Goal: Task Accomplishment & Management: Use online tool/utility

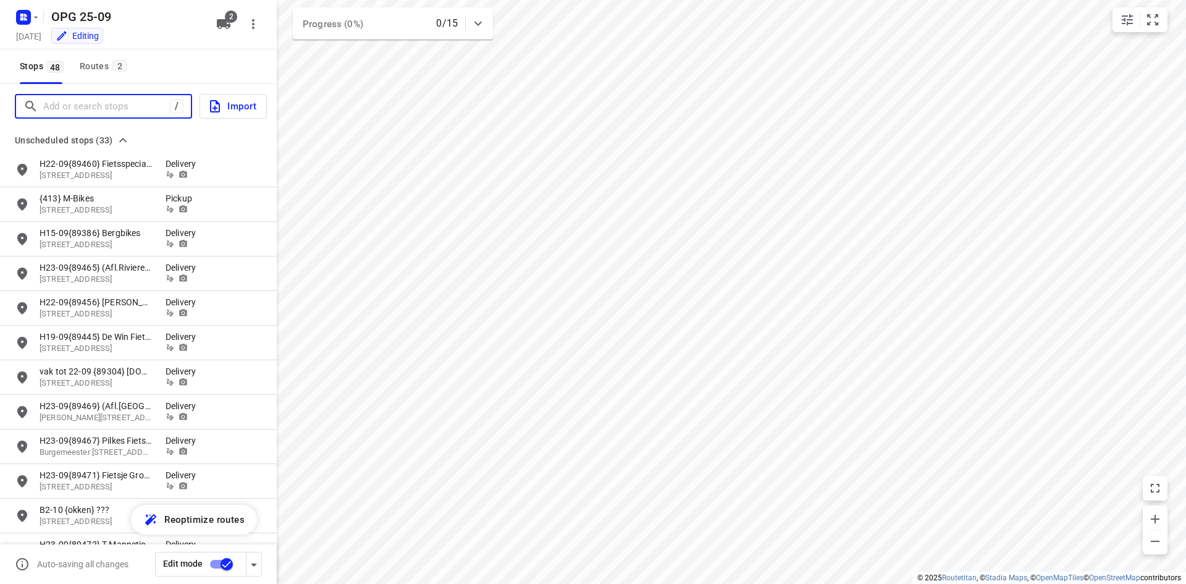
click at [107, 105] on input "Add or search stops" at bounding box center [106, 106] width 127 height 19
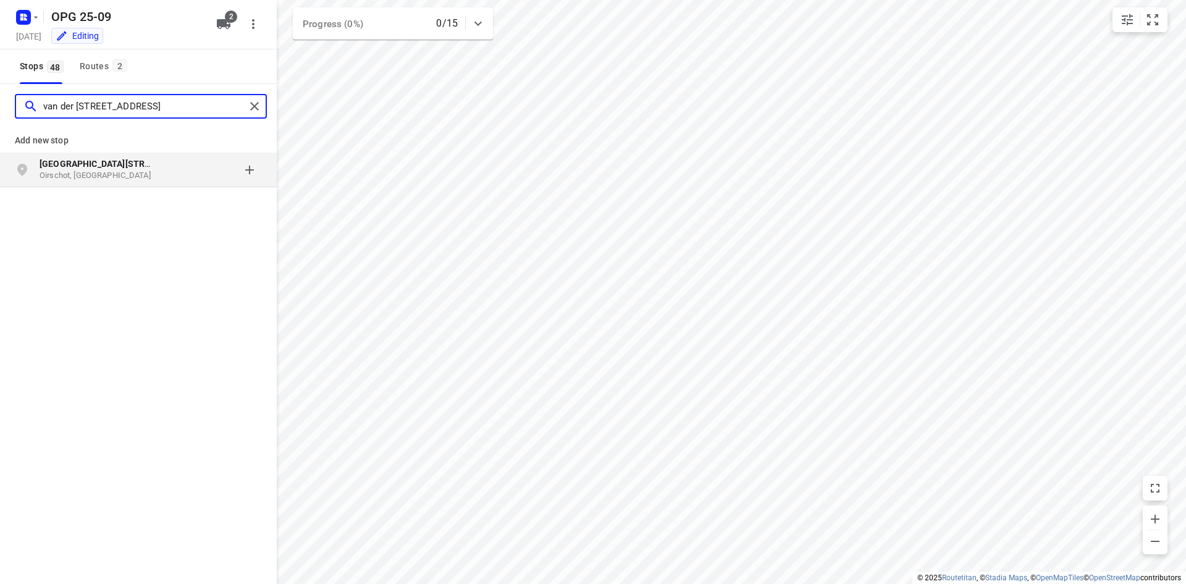
type input "van der [STREET_ADDRESS]"
click at [125, 169] on p "[GEOGRAPHIC_DATA][STREET_ADDRESS]" at bounding box center [97, 163] width 114 height 12
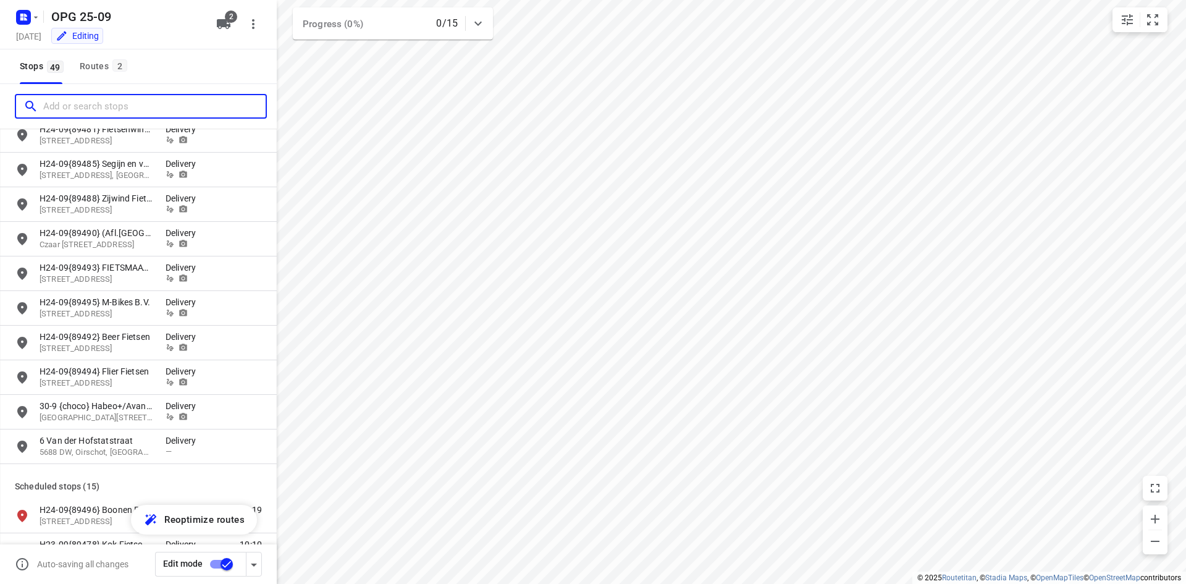
scroll to position [1050, 0]
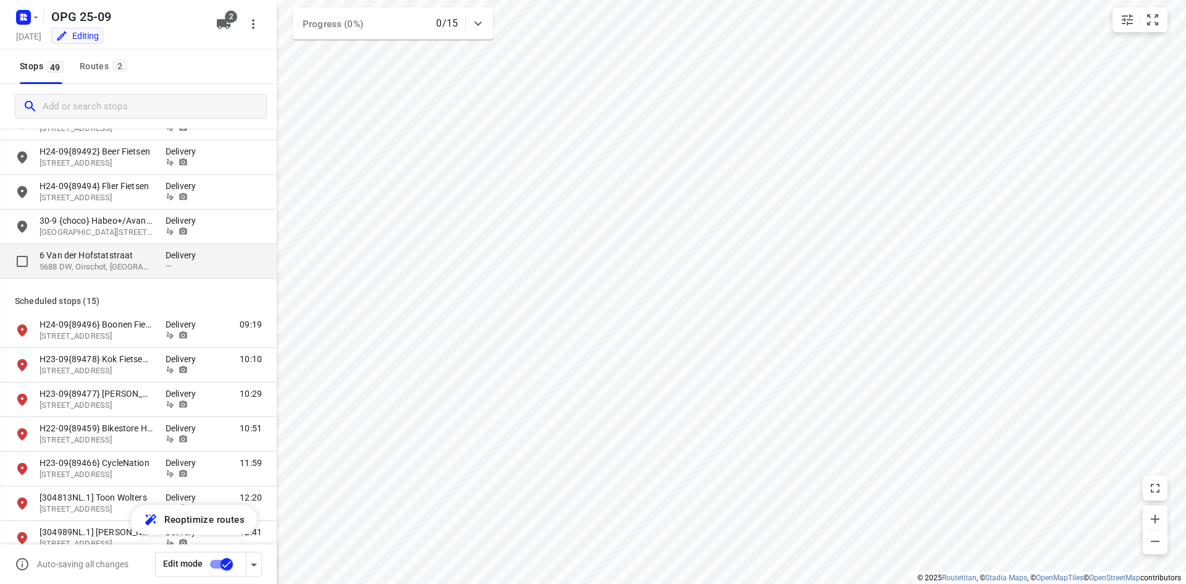
click at [152, 267] on p "5688 DW, Oirschot, [GEOGRAPHIC_DATA]" at bounding box center [97, 267] width 114 height 12
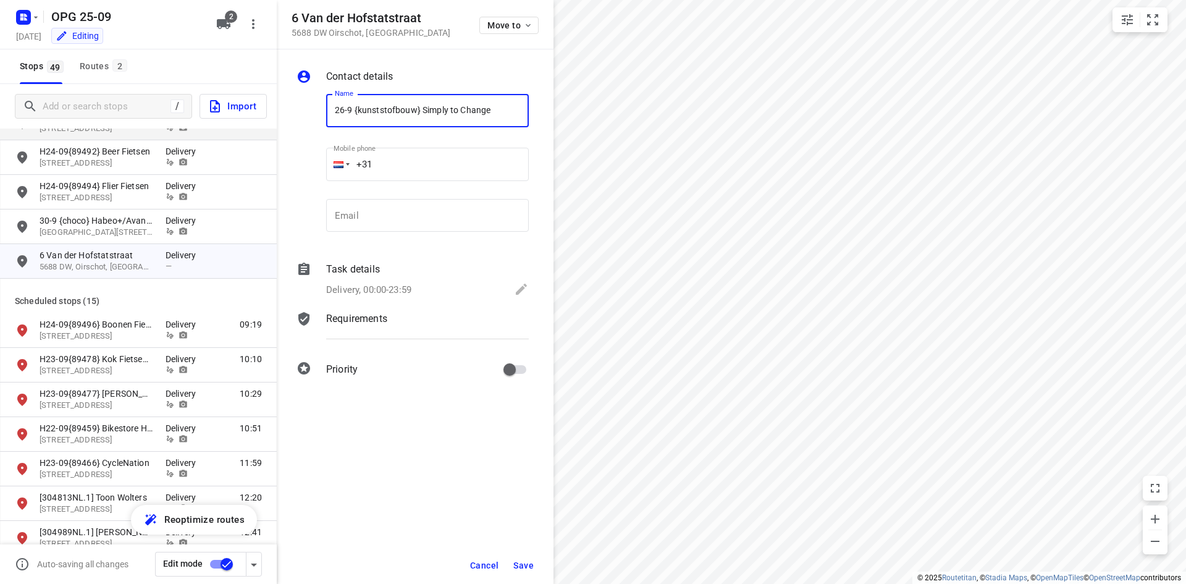
type input "26-9 {kunststofbouw} Simply to Change"
click at [467, 212] on input "email" at bounding box center [427, 215] width 203 height 33
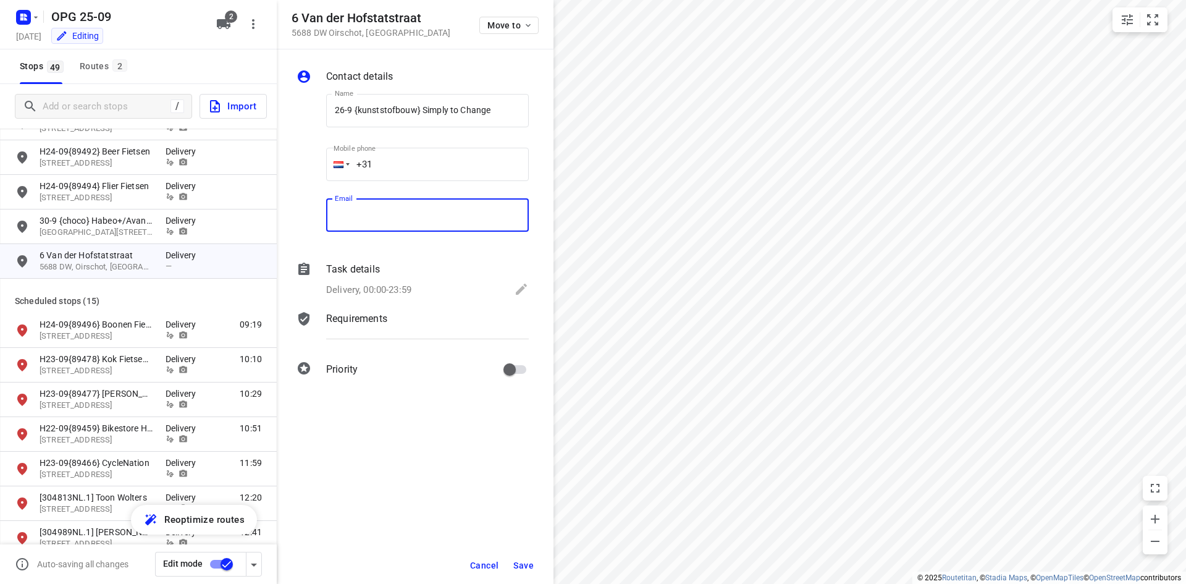
paste input "[EMAIL_ADDRESS][DOMAIN_NAME]"
type input "[EMAIL_ADDRESS][DOMAIN_NAME]"
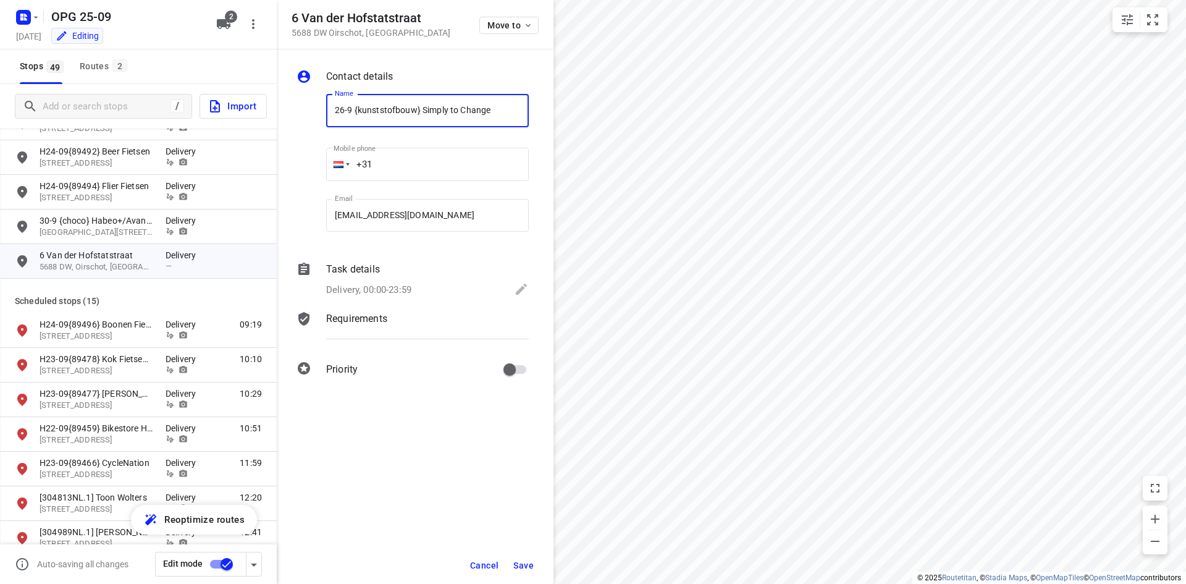
drag, startPoint x: 510, startPoint y: 114, endPoint x: 421, endPoint y: 116, distance: 89.6
click at [421, 116] on input "26-9 {kunststofbouw} Simply to Change" at bounding box center [427, 110] width 203 height 33
type input "26-9 {kunststofbouw} [PERSON_NAME]"
click at [444, 182] on div "Mobile phone +31 ​" at bounding box center [427, 166] width 203 height 49
click at [448, 170] on input "+31" at bounding box center [427, 164] width 203 height 33
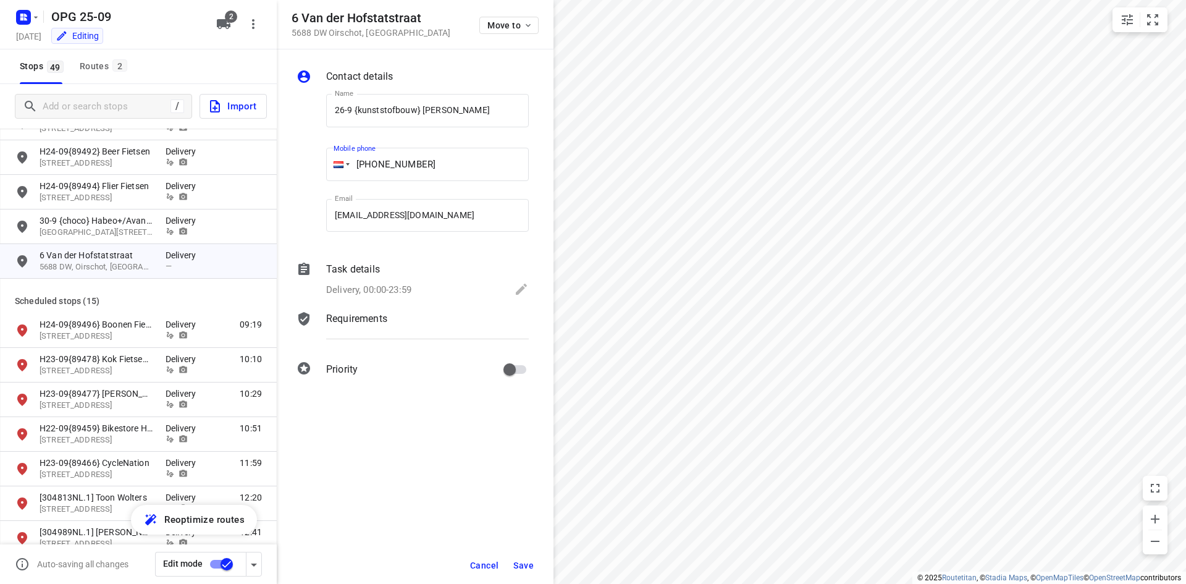
type input "[PHONE_NUMBER]"
click at [414, 292] on div "Delivery, 00:00-23:59" at bounding box center [427, 290] width 203 height 17
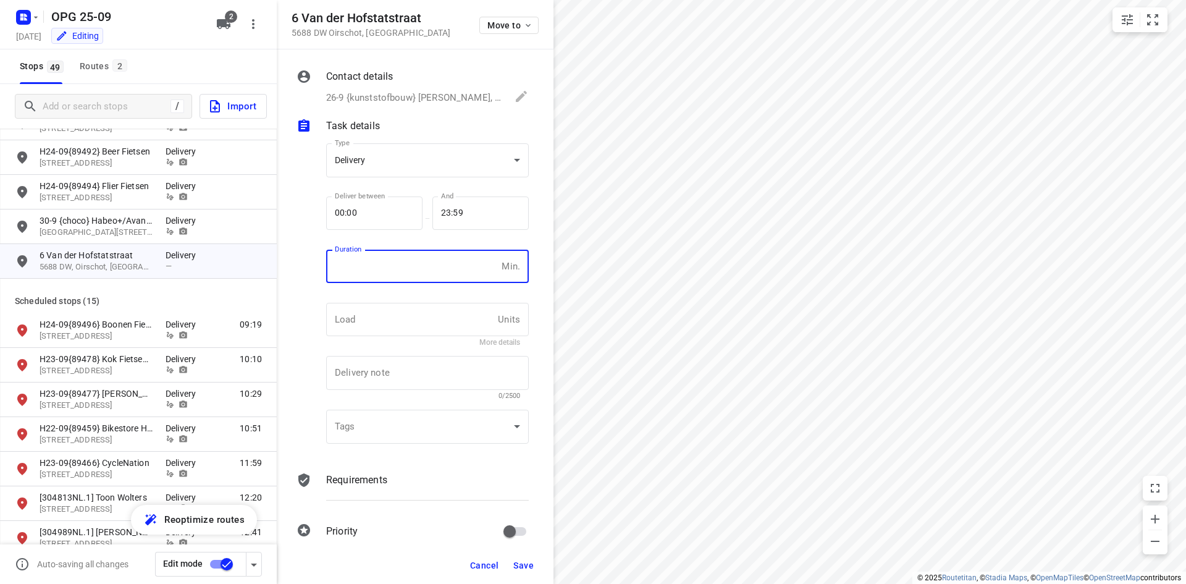
click at [411, 265] on input "number" at bounding box center [411, 266] width 170 height 33
type input "10"
type input "1"
click at [369, 481] on p "Requirements" at bounding box center [356, 479] width 61 height 15
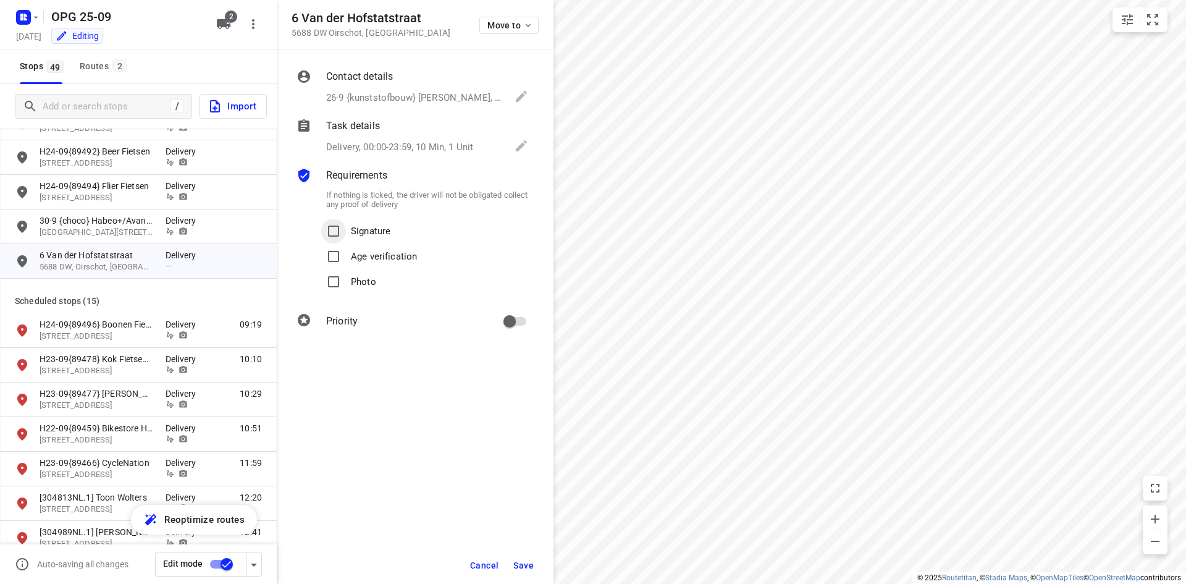
click at [329, 233] on input "Signature" at bounding box center [333, 231] width 25 height 25
checkbox input "true"
click at [332, 282] on input "Photo" at bounding box center [333, 281] width 25 height 25
checkbox input "true"
click at [495, 315] on div "Priority" at bounding box center [428, 321] width 208 height 28
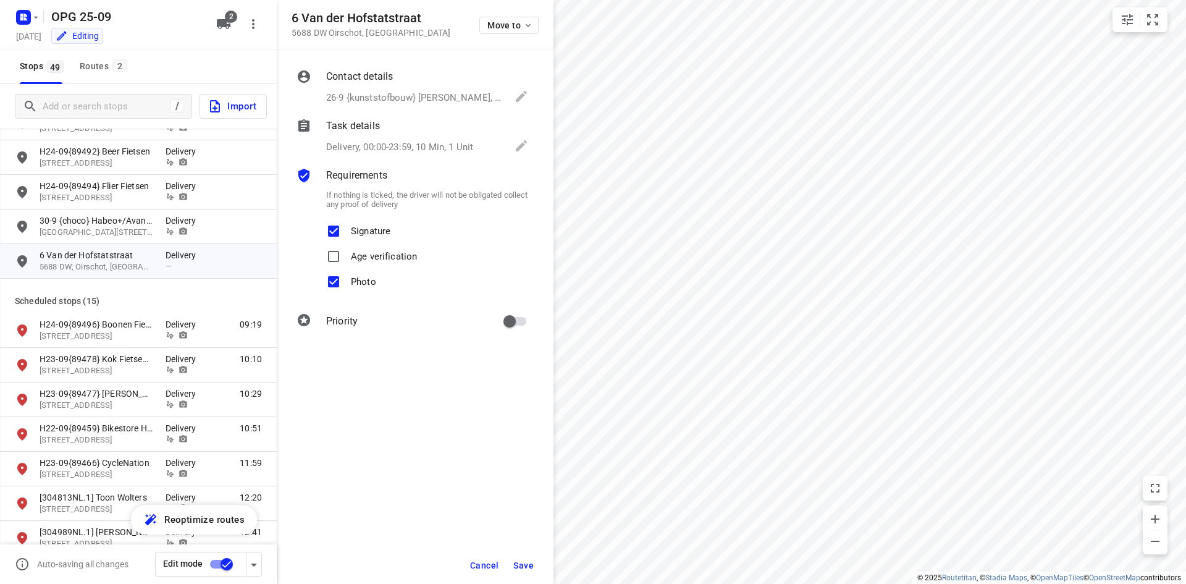
click at [507, 316] on input "primary checkbox" at bounding box center [509, 320] width 70 height 23
checkbox input "true"
click at [534, 563] on button "Save" at bounding box center [523, 565] width 30 height 22
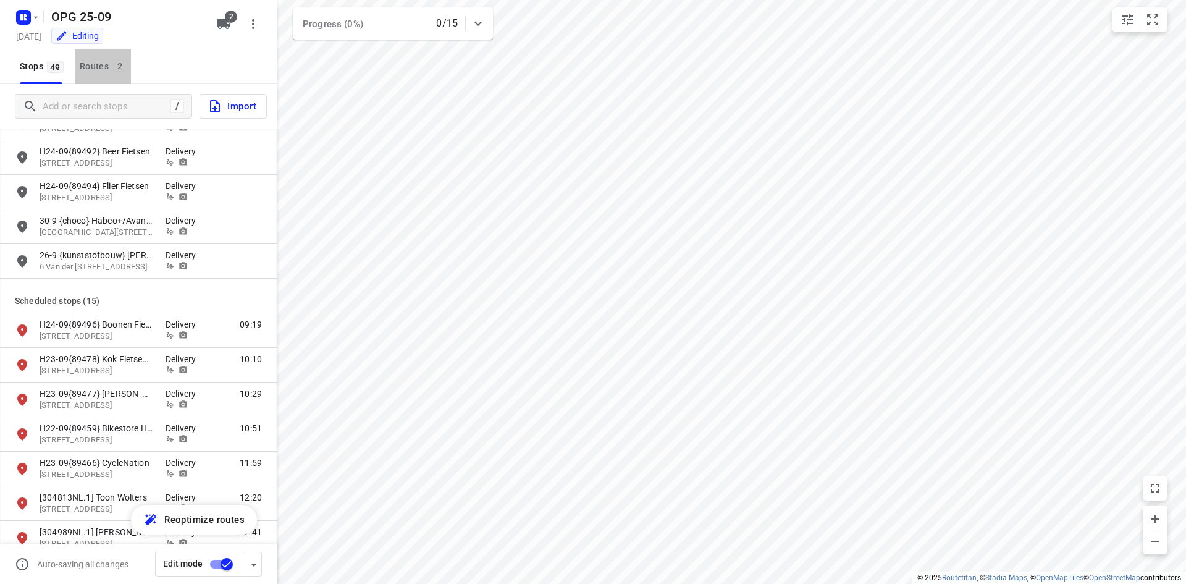
click at [107, 63] on div "Routes 2" at bounding box center [105, 66] width 51 height 15
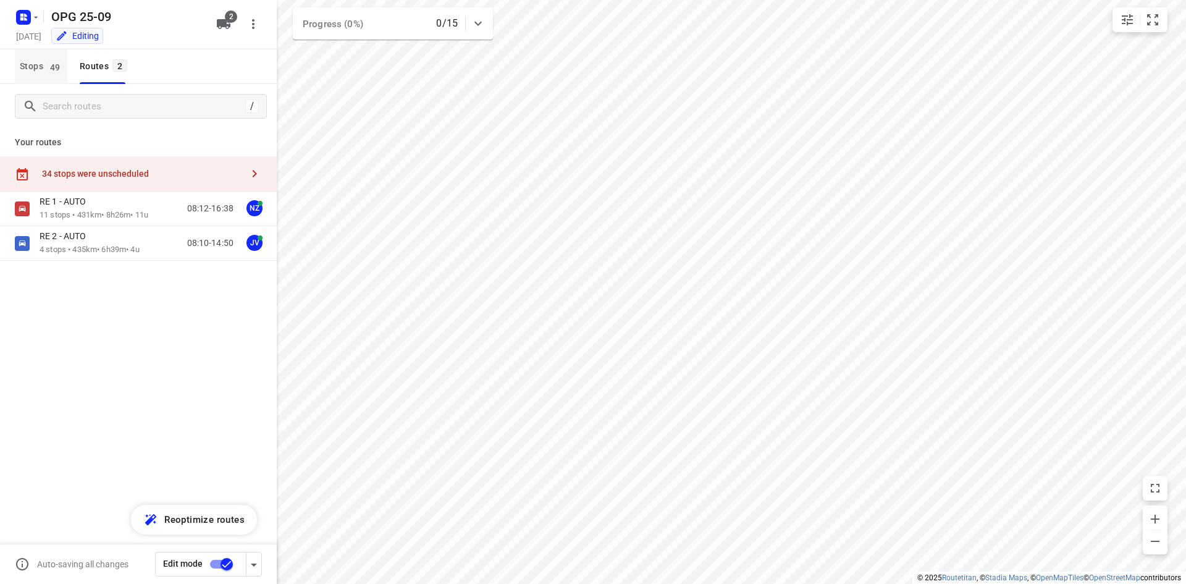
click at [61, 67] on span "49" at bounding box center [55, 67] width 17 height 12
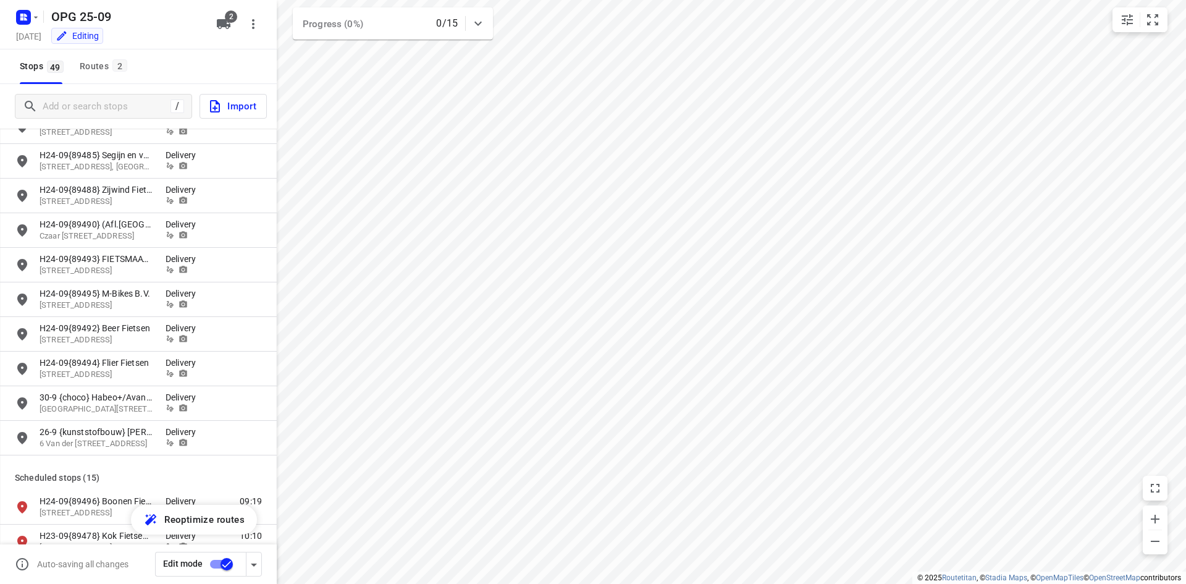
scroll to position [865, 0]
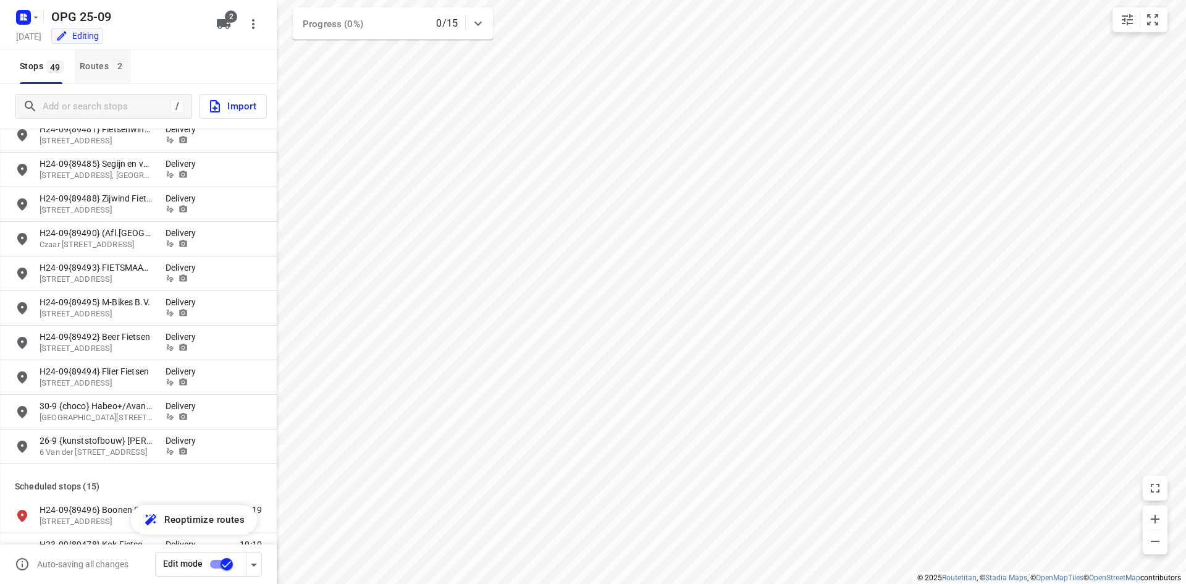
click at [106, 78] on button "Routes 2" at bounding box center [103, 66] width 56 height 35
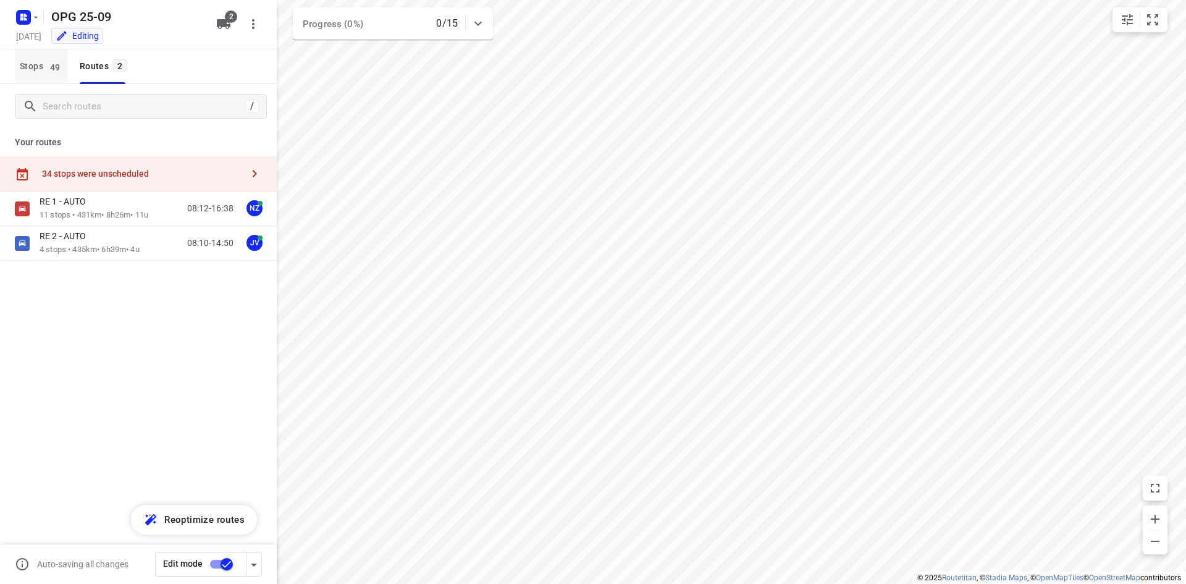
click at [52, 70] on span "49" at bounding box center [55, 67] width 17 height 12
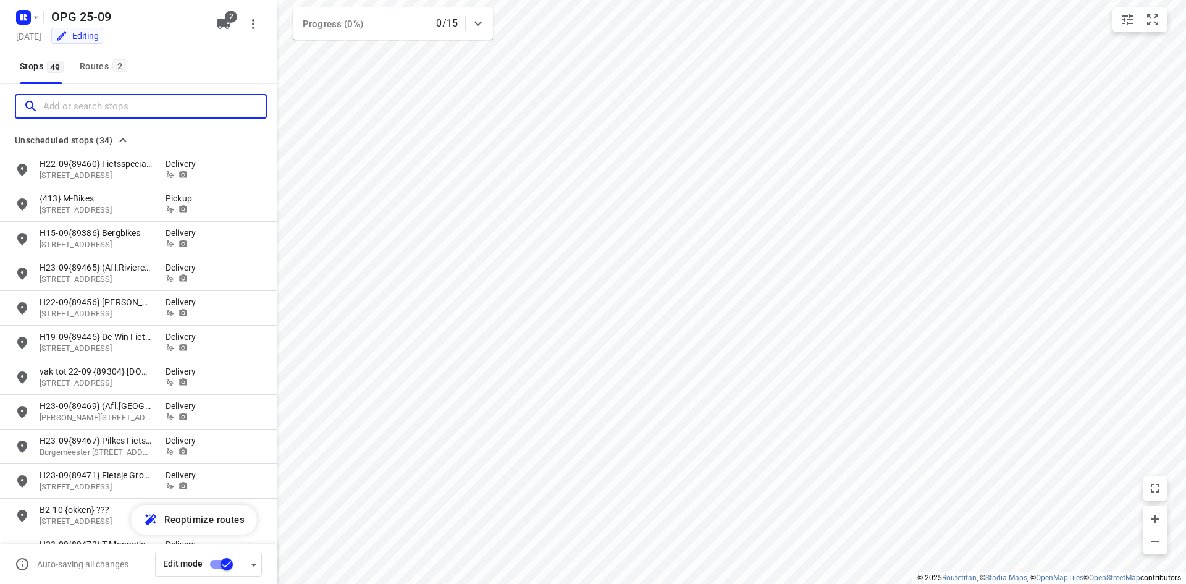
click at [128, 104] on input "Add or search stops" at bounding box center [154, 106] width 222 height 19
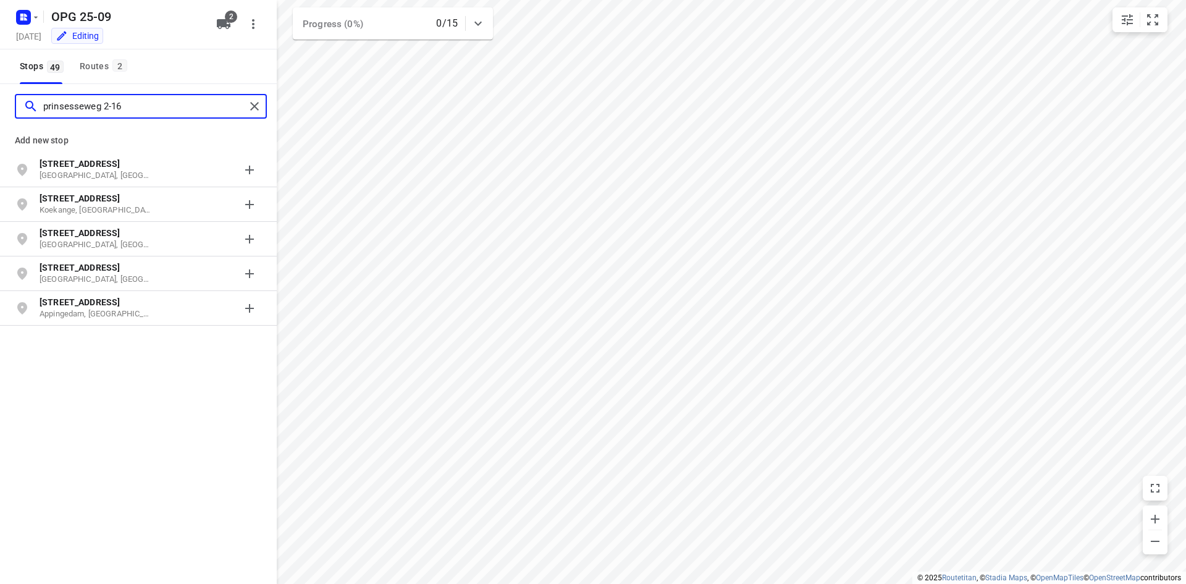
type input "prinsesseweg 2-16"
click at [113, 172] on p "[GEOGRAPHIC_DATA], [GEOGRAPHIC_DATA]" at bounding box center [97, 176] width 114 height 12
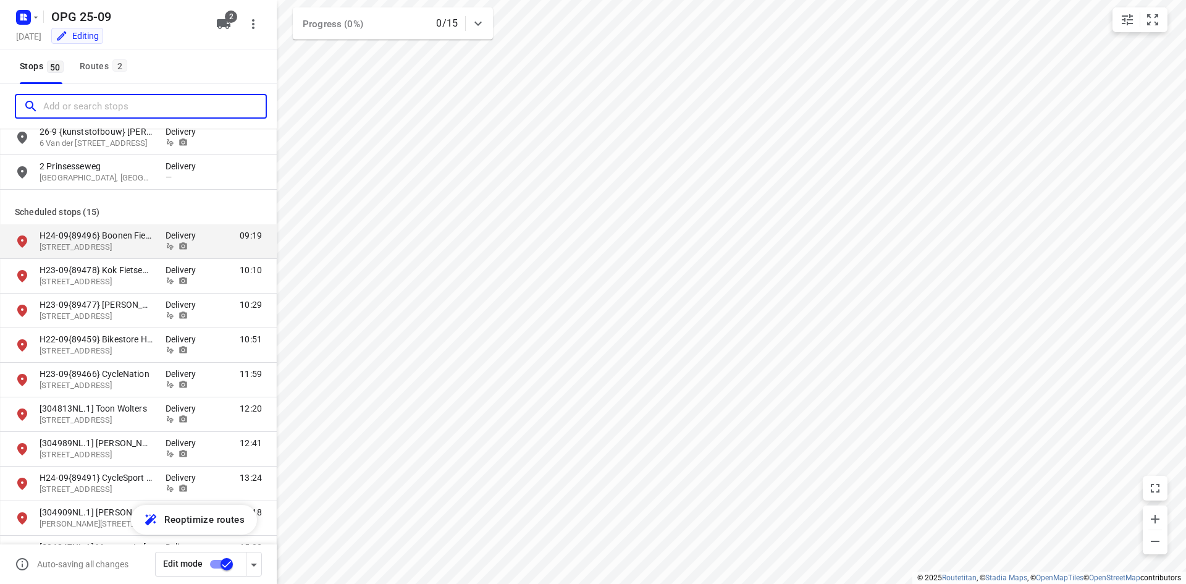
scroll to position [1112, 0]
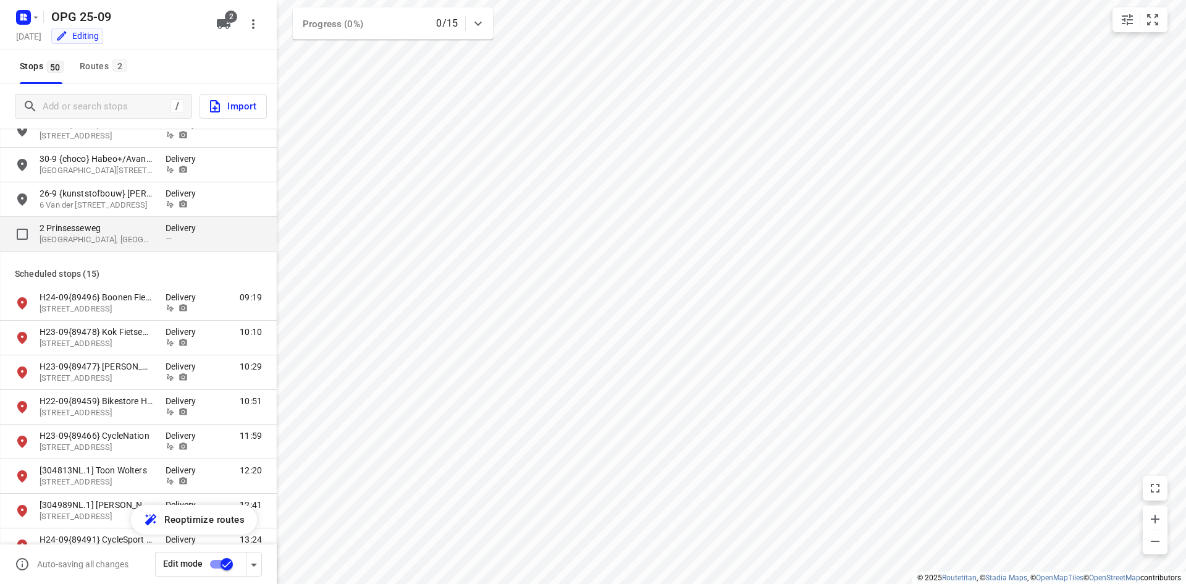
click at [145, 237] on p "[GEOGRAPHIC_DATA], [GEOGRAPHIC_DATA], [GEOGRAPHIC_DATA]" at bounding box center [97, 240] width 114 height 12
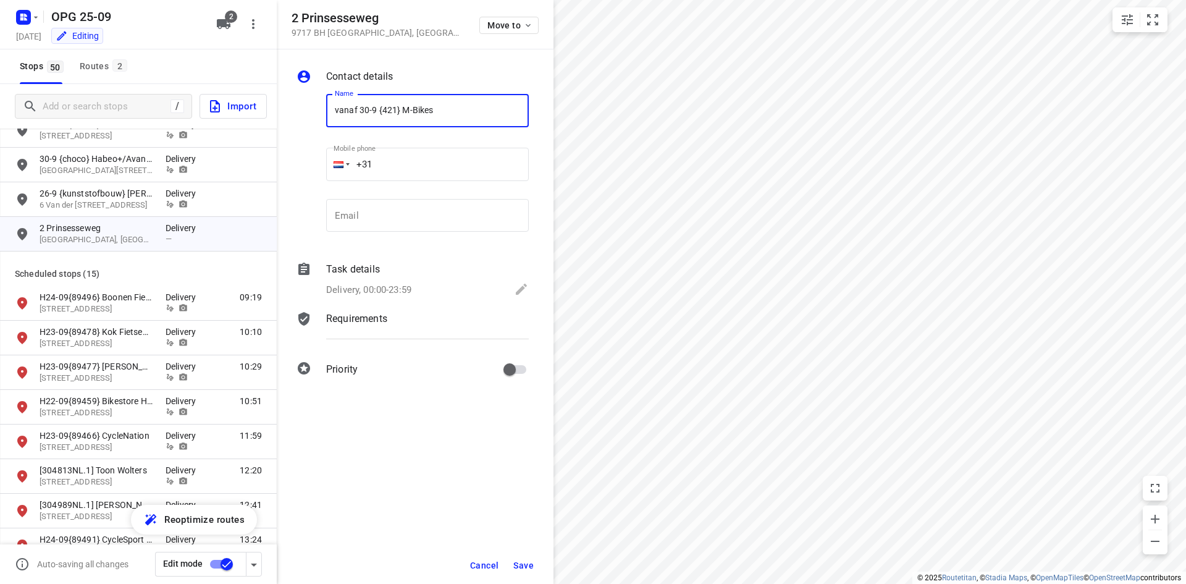
type input "vanaf 30-9 {421} M-Bikes"
click at [400, 280] on div "Task details Delivery, 00:00-23:59" at bounding box center [428, 280] width 208 height 42
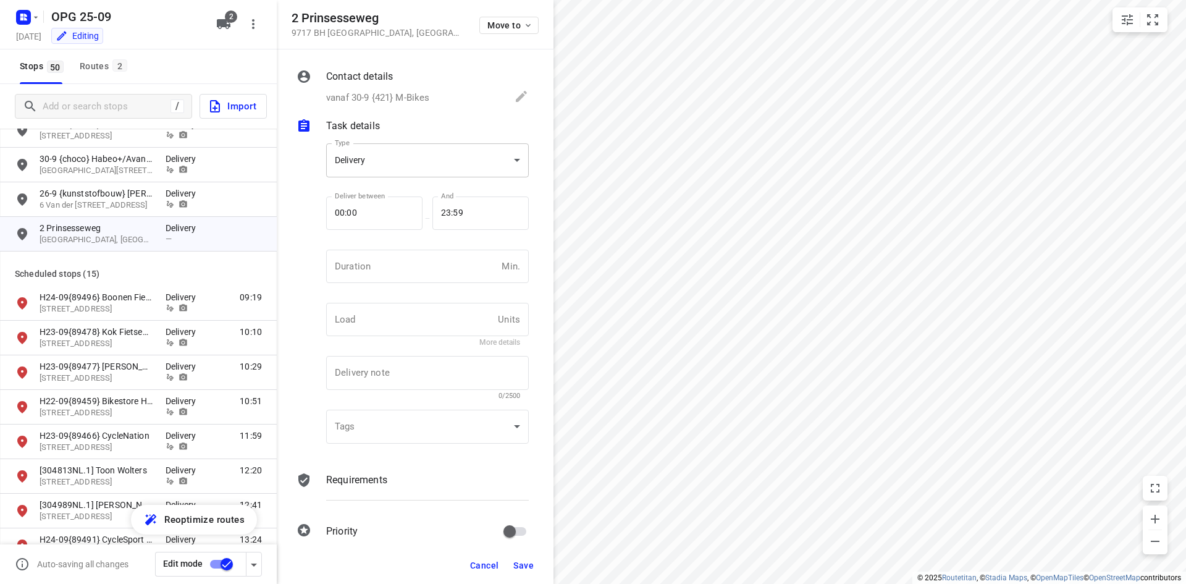
click at [392, 170] on body "i © 2025 Routetitan , © Stadia Maps , © OpenMapTiles © OpenStreetMap contributo…" at bounding box center [593, 292] width 1186 height 584
click at [392, 185] on div "Pickup" at bounding box center [423, 182] width 174 height 15
type input "pickup"
click at [420, 257] on input "number" at bounding box center [411, 266] width 170 height 33
type input "10"
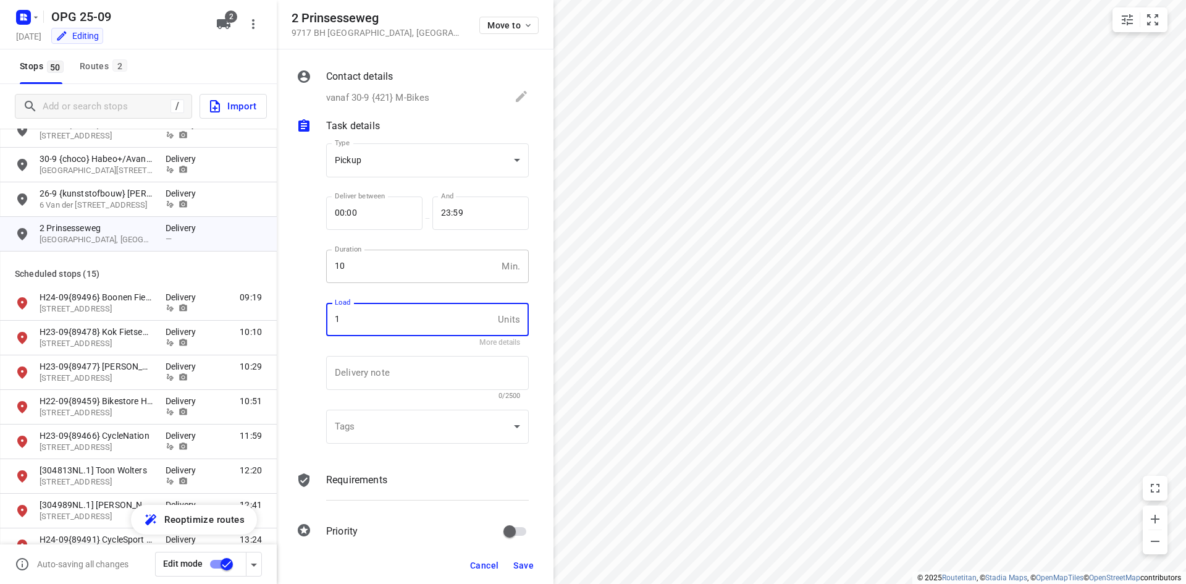
type input "1"
click at [368, 479] on p "Requirements" at bounding box center [356, 479] width 61 height 15
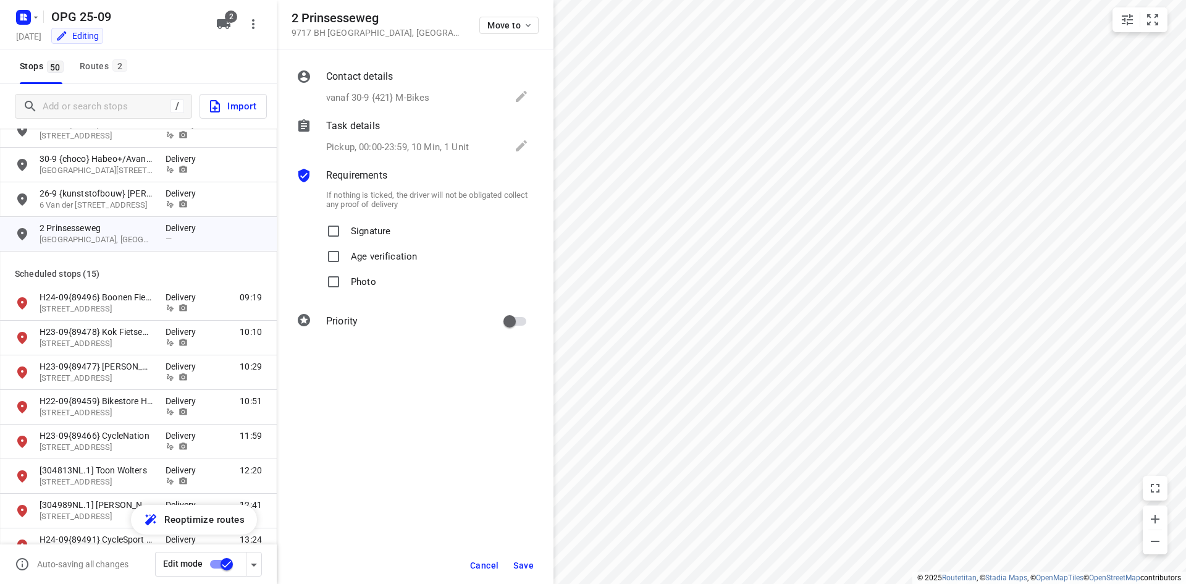
click at [358, 227] on p "Signature" at bounding box center [371, 228] width 40 height 18
click at [346, 227] on input "Signature" at bounding box center [333, 231] width 25 height 25
checkbox input "true"
click at [350, 281] on label "Photo" at bounding box center [348, 281] width 55 height 25
click at [346, 281] on input "Photo" at bounding box center [333, 281] width 25 height 25
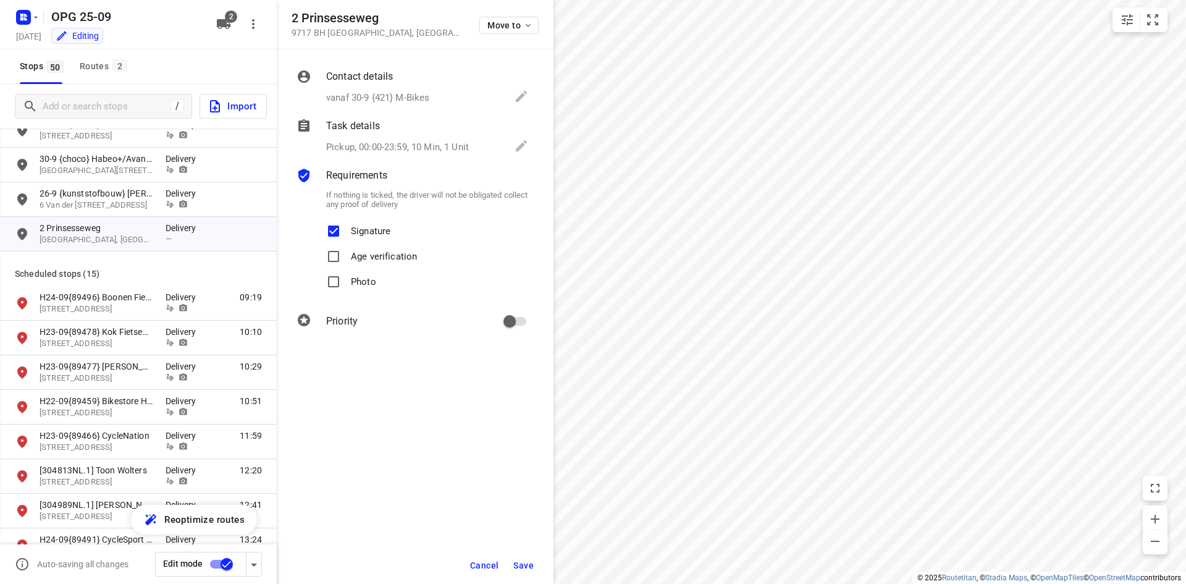
checkbox input "true"
click at [532, 325] on input "primary checkbox" at bounding box center [509, 320] width 70 height 23
click at [513, 320] on input "primary checkbox" at bounding box center [522, 320] width 70 height 23
checkbox input "false"
click at [523, 576] on div "Cancel Save" at bounding box center [415, 565] width 277 height 37
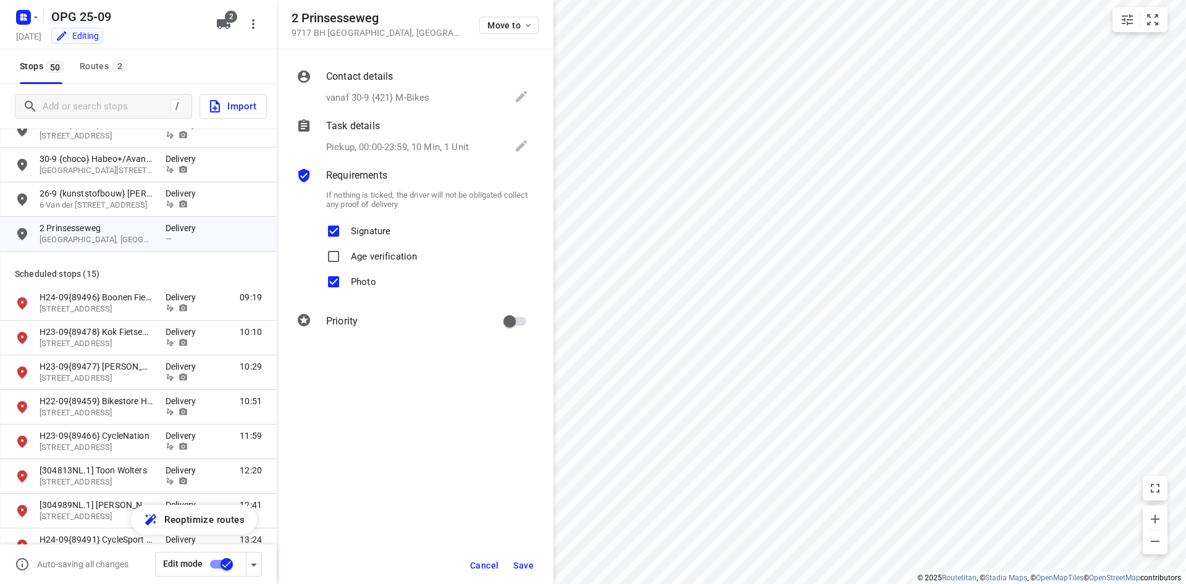
click at [526, 563] on span "Save" at bounding box center [523, 565] width 20 height 10
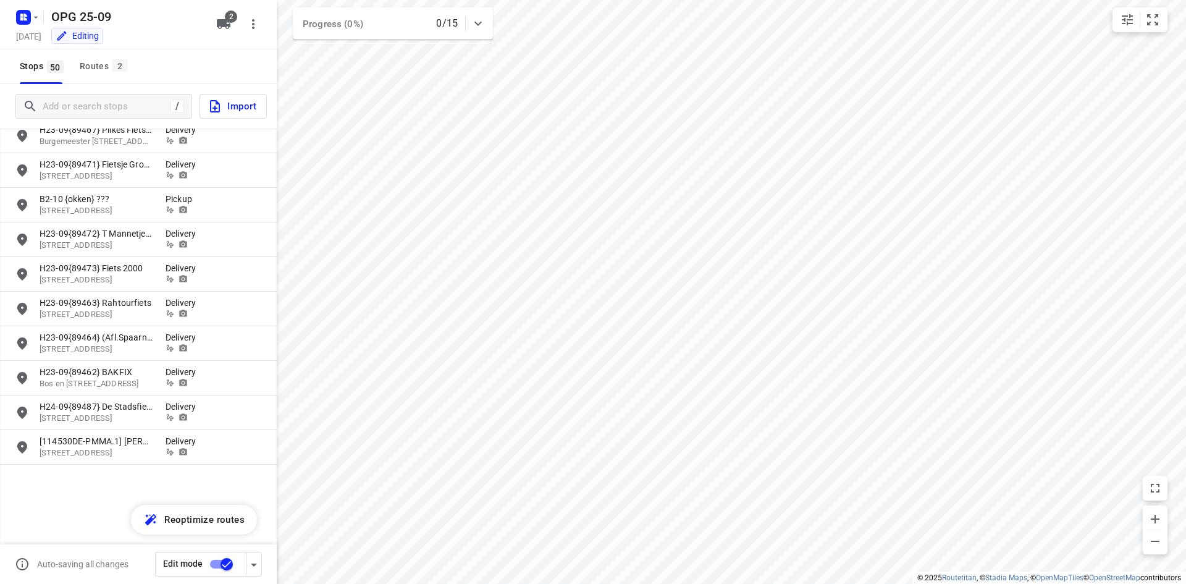
scroll to position [124, 0]
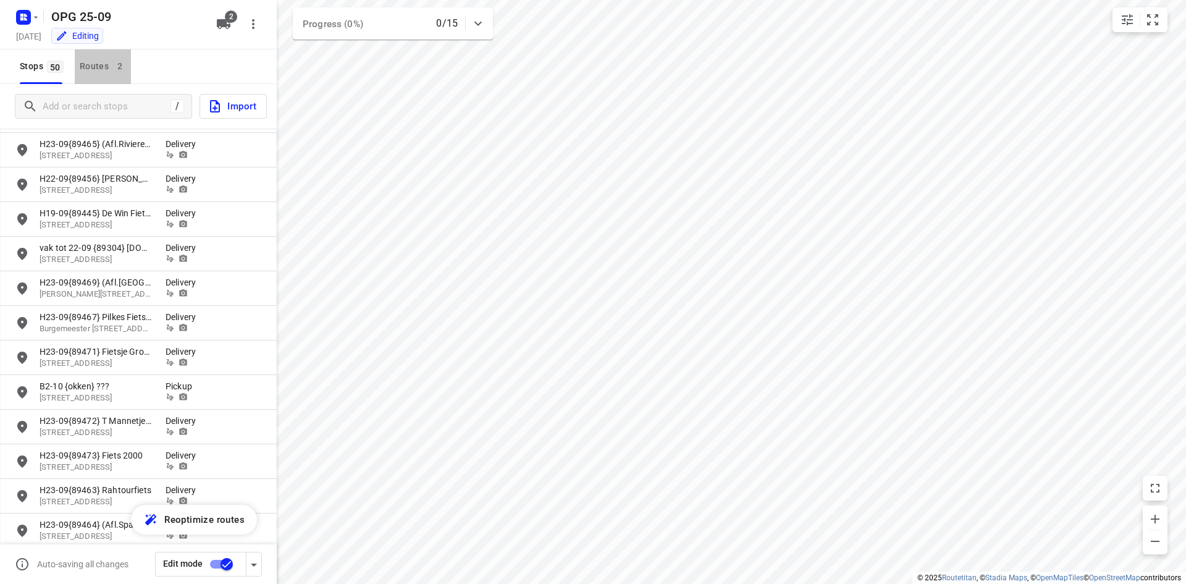
click at [96, 69] on div "Routes 2" at bounding box center [105, 66] width 51 height 15
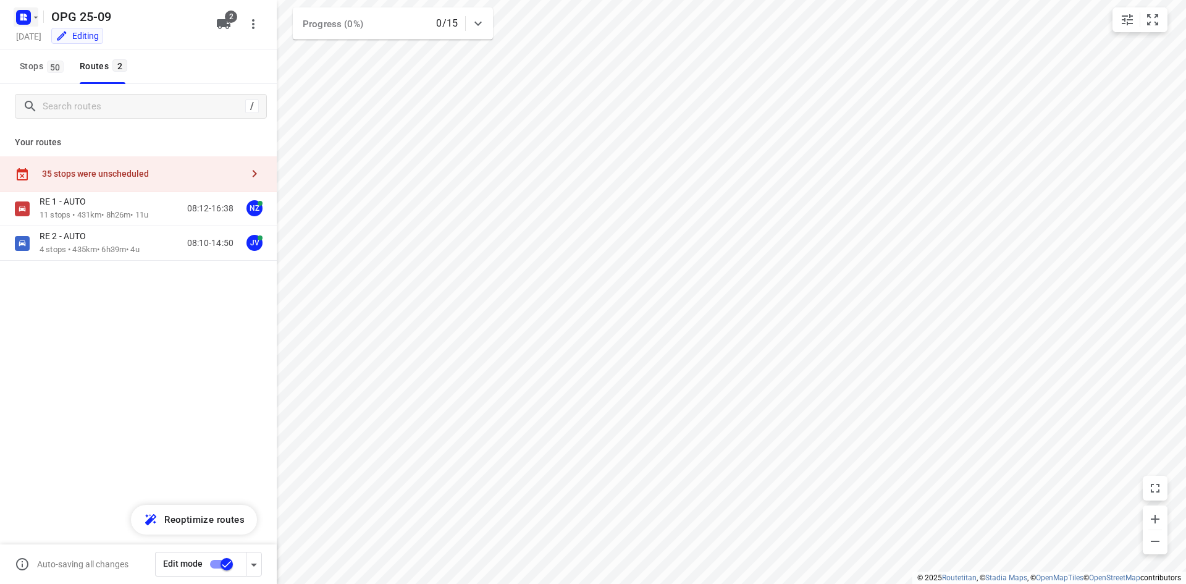
click at [35, 24] on button "button" at bounding box center [26, 17] width 25 height 20
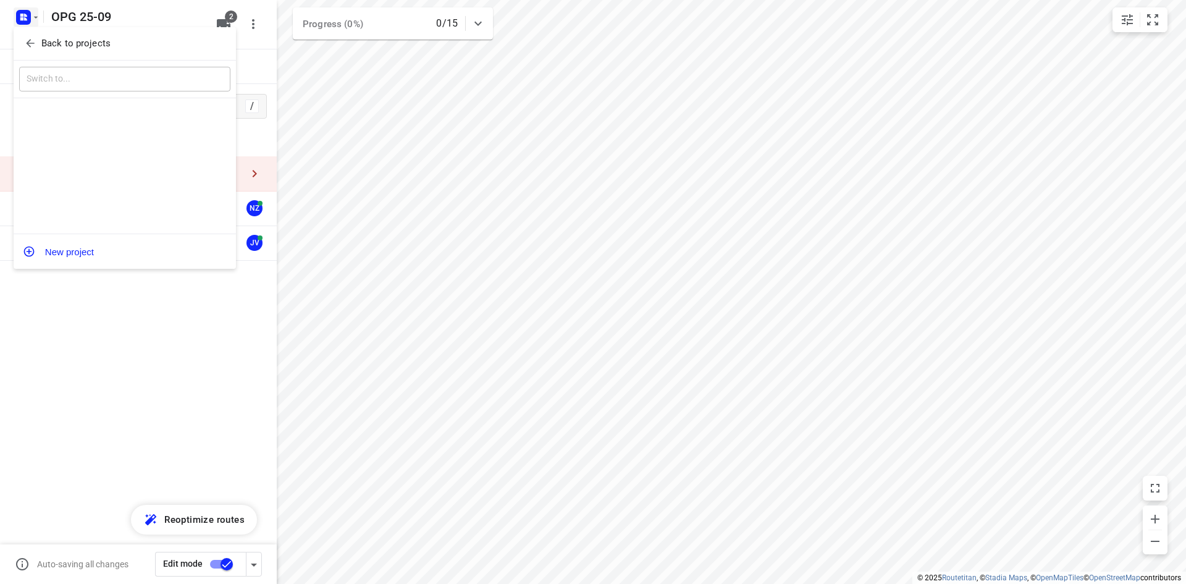
click at [36, 35] on button "Back to projects" at bounding box center [124, 43] width 211 height 20
